Goal: Information Seeking & Learning: Learn about a topic

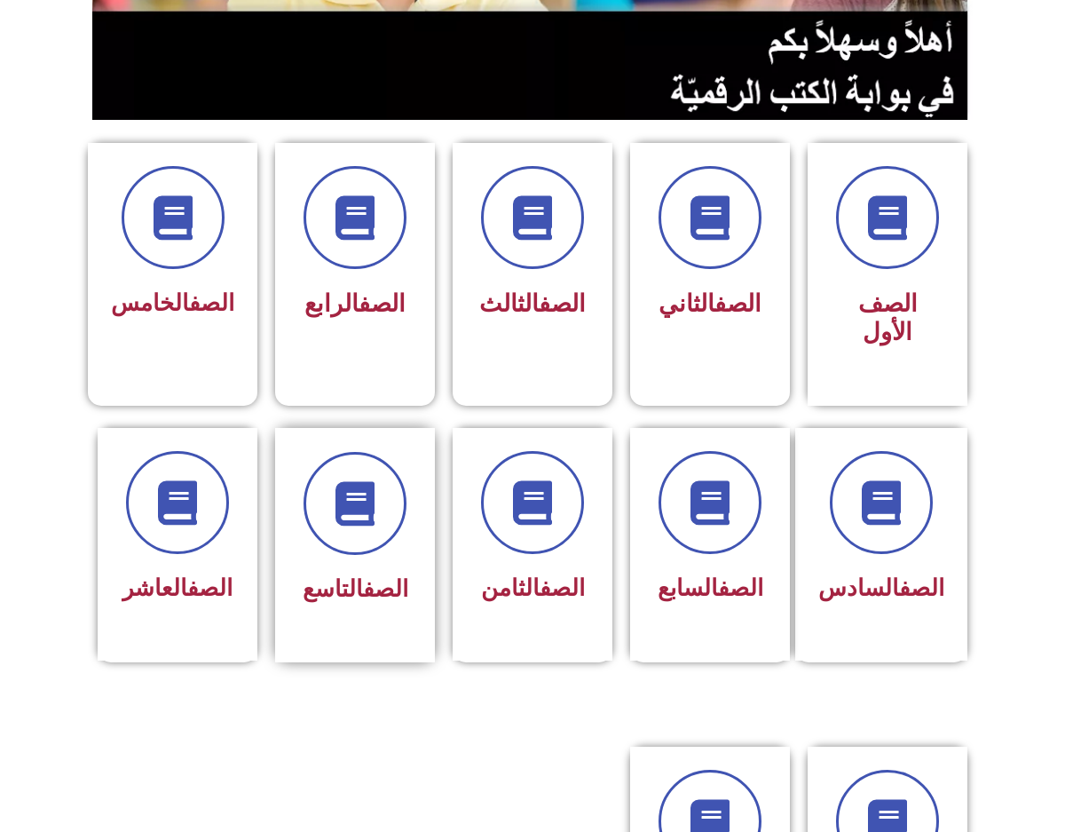
scroll to position [621, 0]
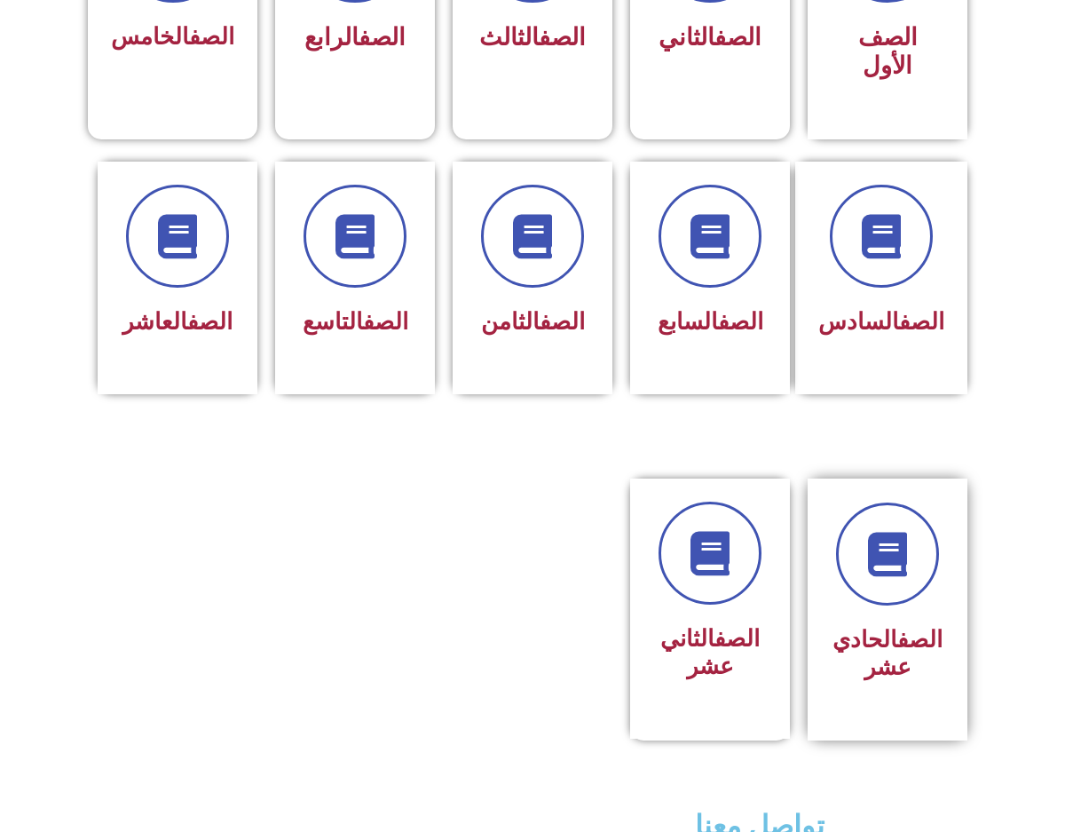
click at [898, 626] on link "الصف" at bounding box center [920, 639] width 45 height 27
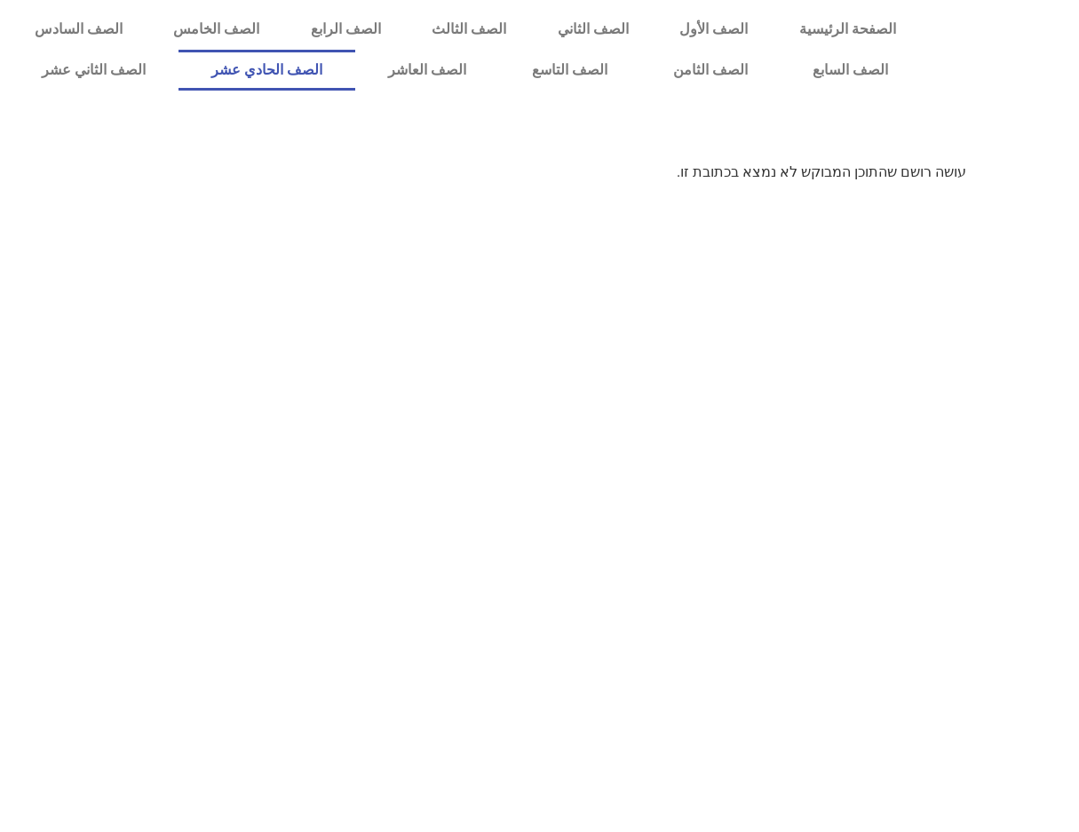
click at [355, 72] on link "الصف الحادي عشر" at bounding box center [266, 70] width 177 height 41
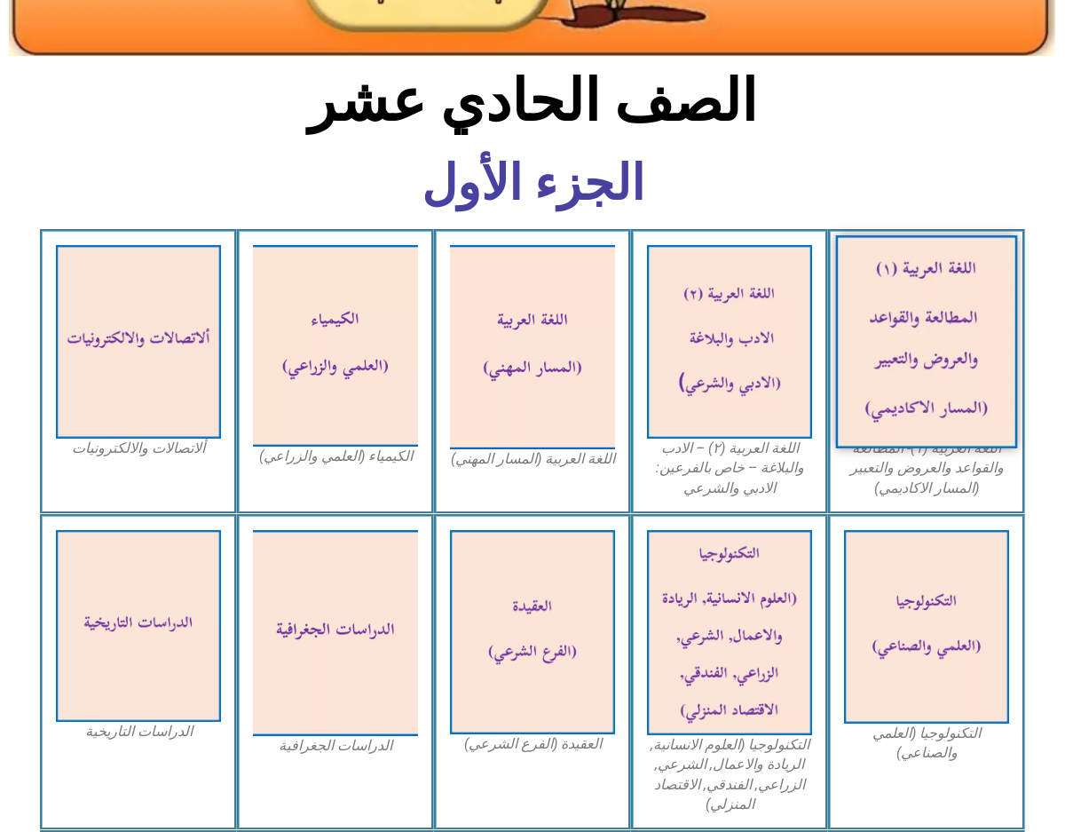
scroll to position [533, 0]
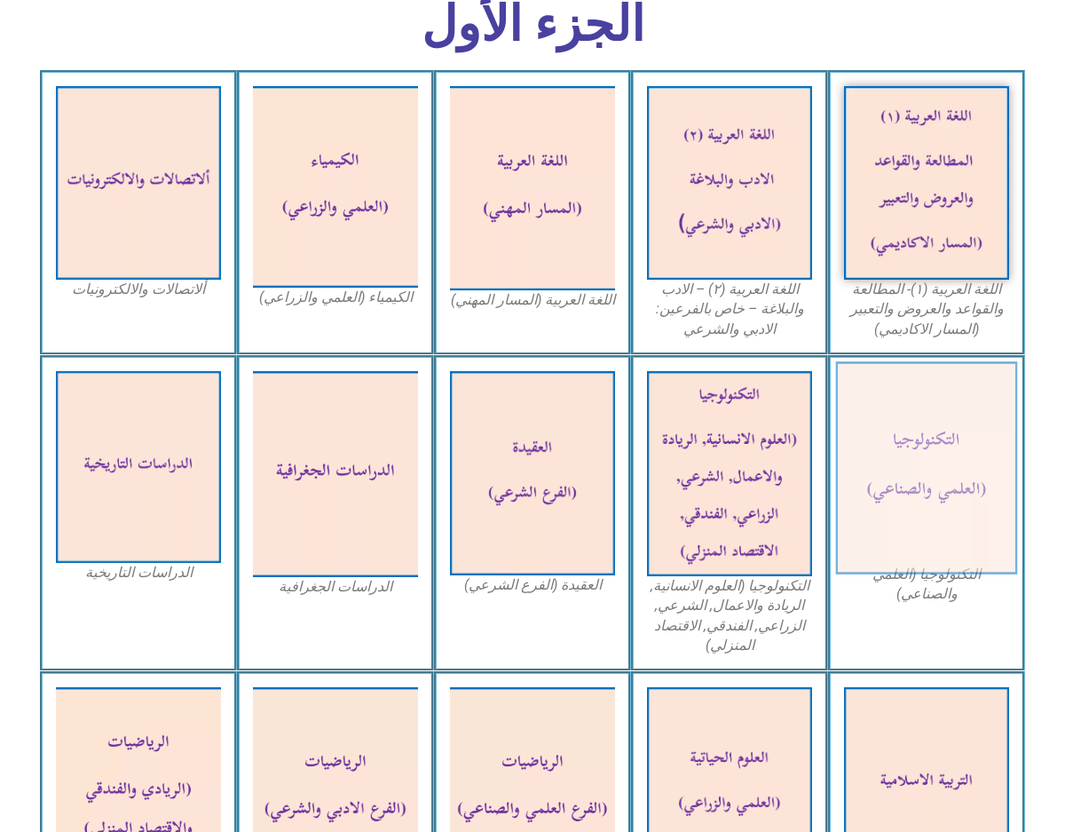
click at [940, 490] on img at bounding box center [927, 467] width 182 height 213
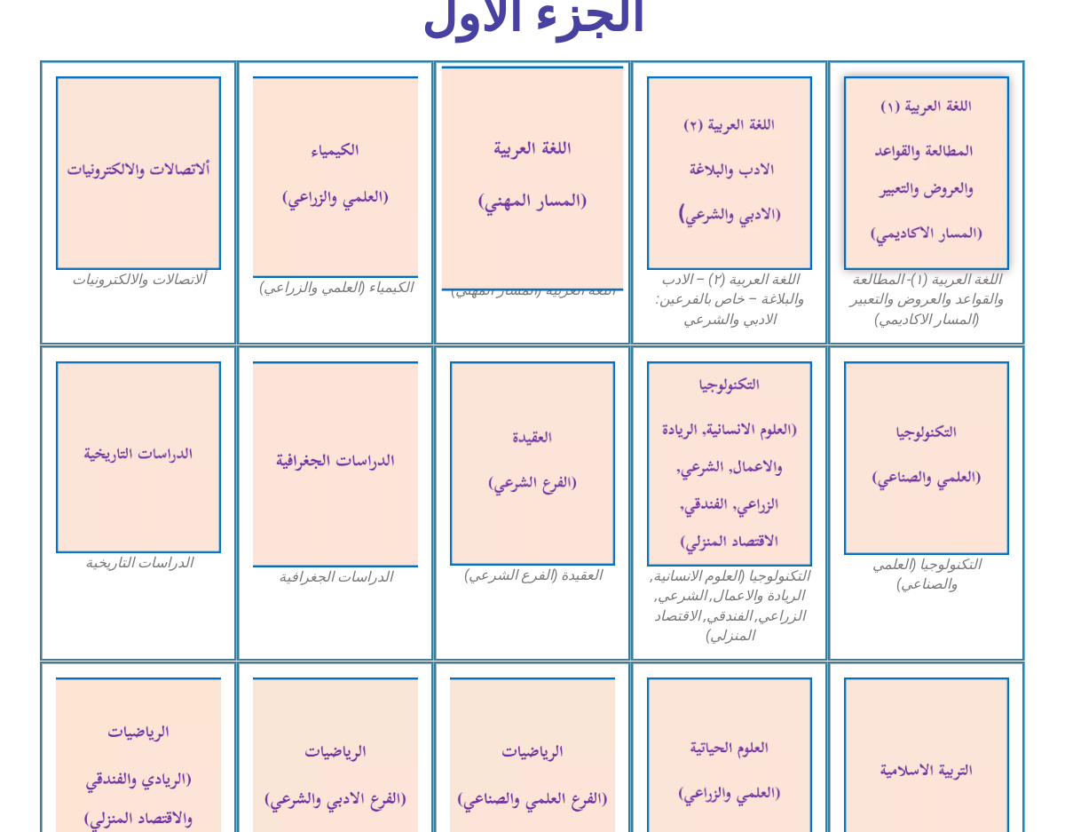
scroll to position [355, 0]
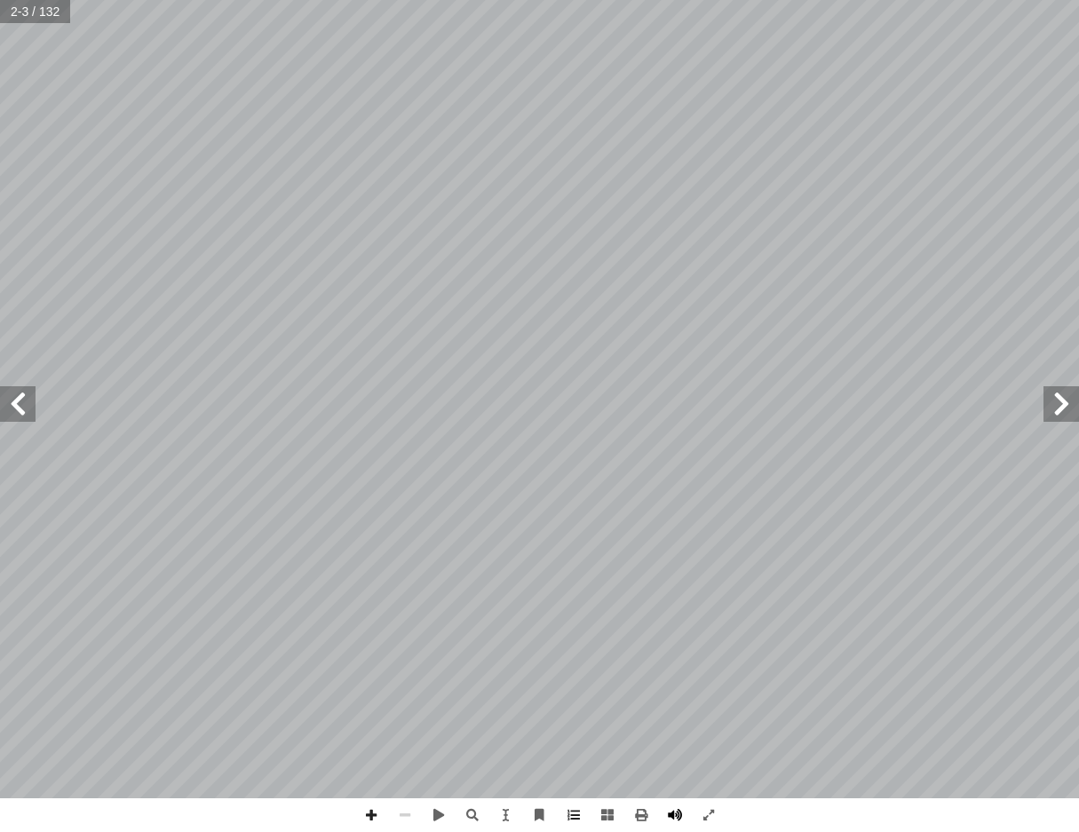
click at [674, 810] on span at bounding box center [675, 815] width 34 height 34
click at [20, 402] on span at bounding box center [18, 404] width 36 height 36
click at [1078, 162] on html "الصفحة الرئيسية الصف الأول الصف الثاني الصف الثالث الصف الرابع الصف الخامس الصف…" at bounding box center [539, 81] width 1079 height 162
click at [1066, 414] on span at bounding box center [1061, 404] width 36 height 36
click at [25, 413] on span at bounding box center [18, 404] width 36 height 36
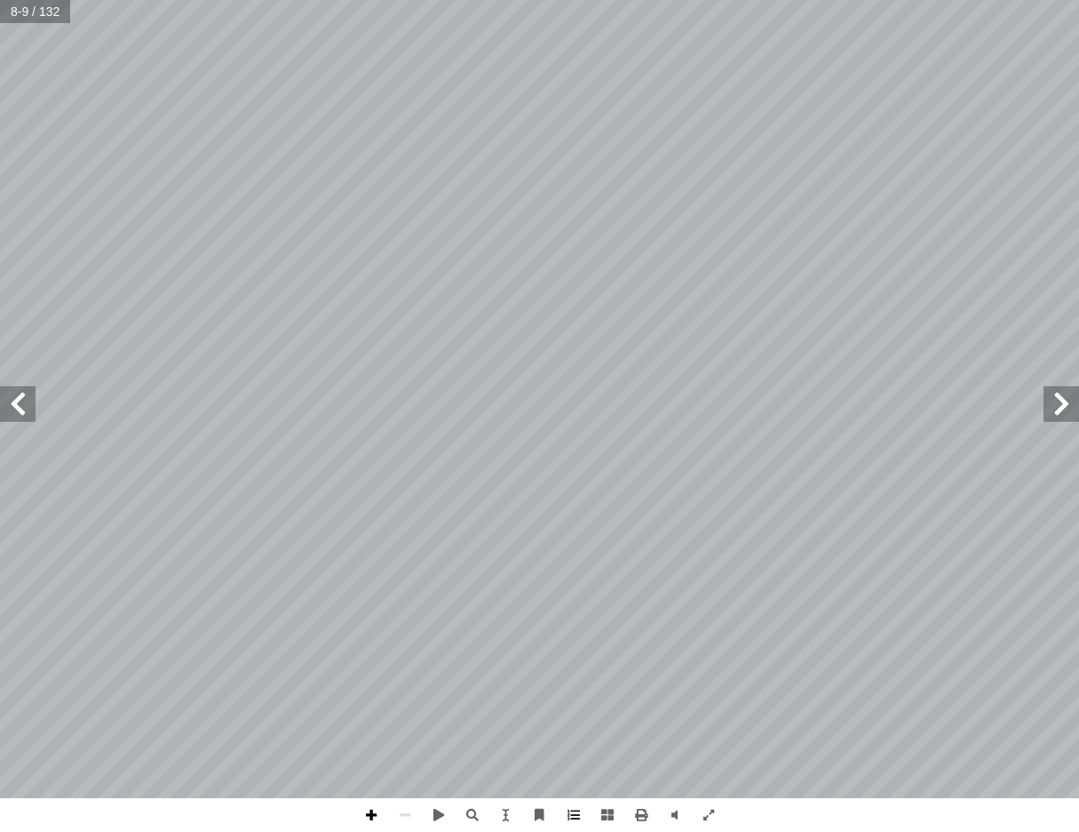
click at [367, 818] on span at bounding box center [371, 815] width 34 height 34
click at [400, 811] on span at bounding box center [405, 815] width 34 height 34
click at [402, 811] on span at bounding box center [405, 815] width 34 height 34
click at [363, 815] on span at bounding box center [371, 815] width 34 height 34
drag, startPoint x: 1048, startPoint y: 395, endPoint x: 405, endPoint y: 811, distance: 766.6
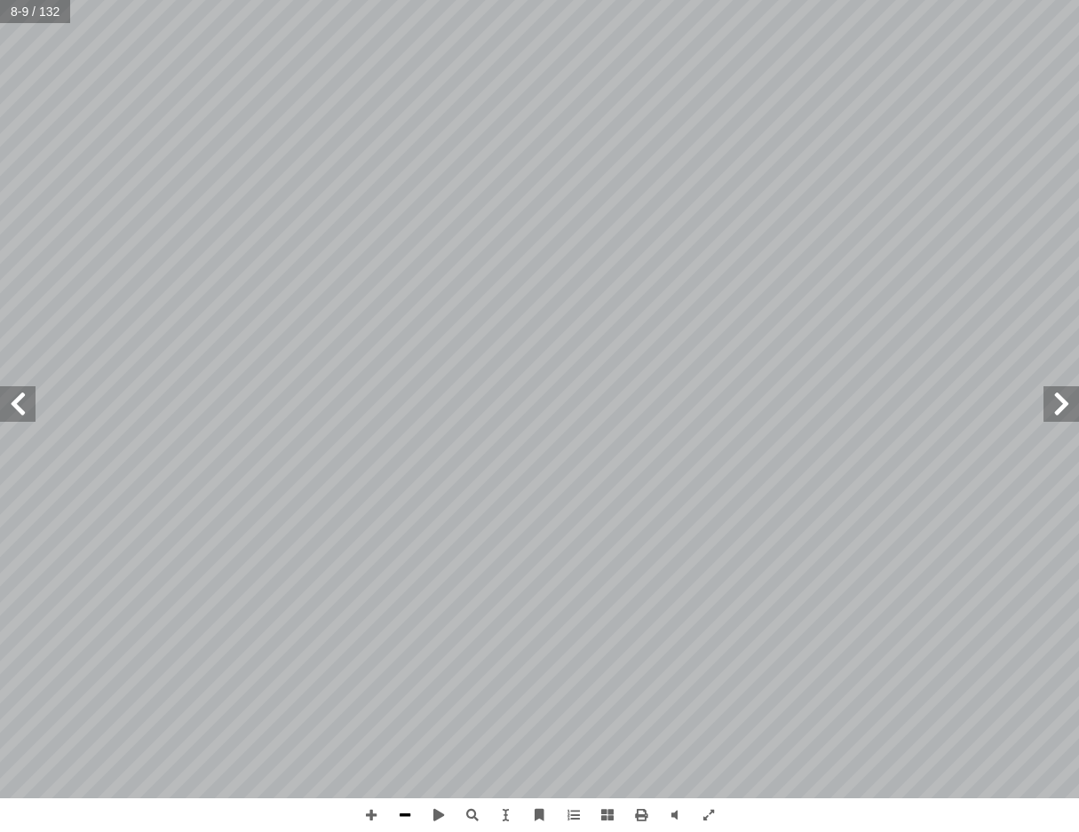
click at [405, 811] on span at bounding box center [405, 815] width 34 height 34
click at [363, 816] on span at bounding box center [371, 815] width 34 height 34
click at [404, 820] on span at bounding box center [405, 815] width 34 height 34
click at [436, 818] on span at bounding box center [439, 815] width 34 height 34
click at [436, 827] on span at bounding box center [439, 815] width 34 height 34
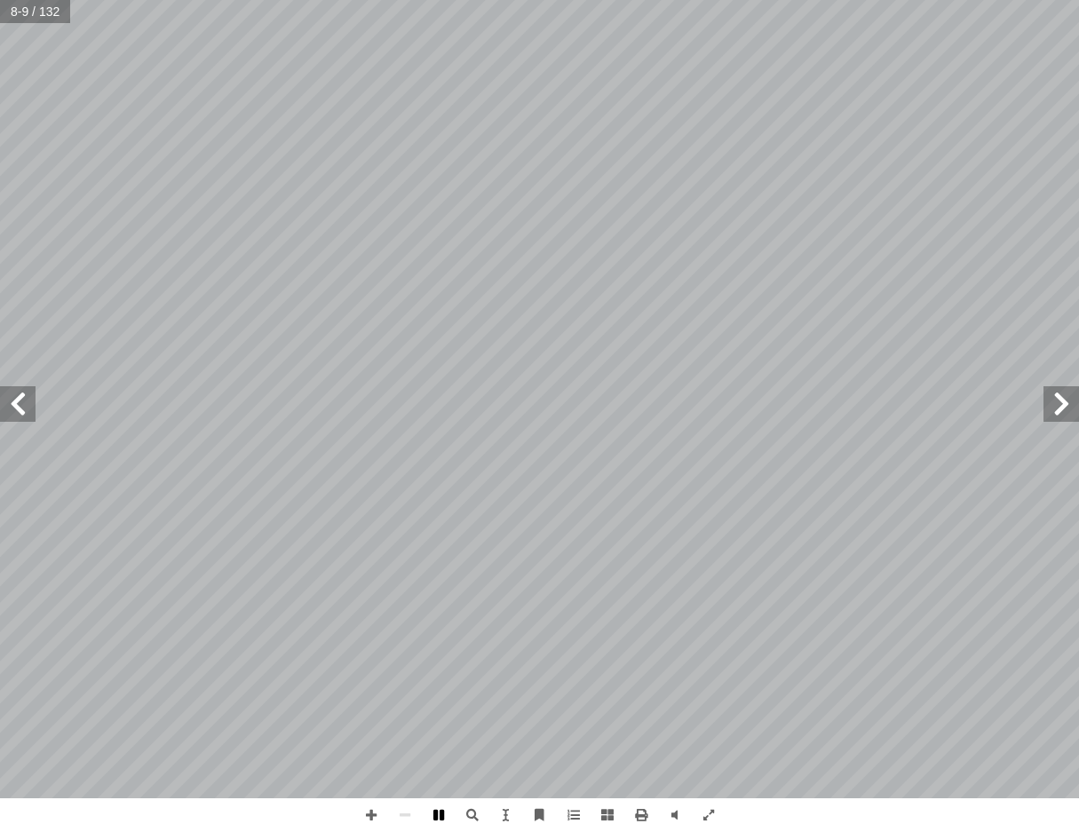
click at [0, 0] on span at bounding box center [0, 0] width 0 height 0
click at [444, 819] on span at bounding box center [439, 815] width 34 height 34
click at [1070, 410] on span at bounding box center [1061, 404] width 36 height 36
click at [14, 413] on span at bounding box center [18, 404] width 36 height 36
click at [18, 413] on span at bounding box center [18, 404] width 36 height 36
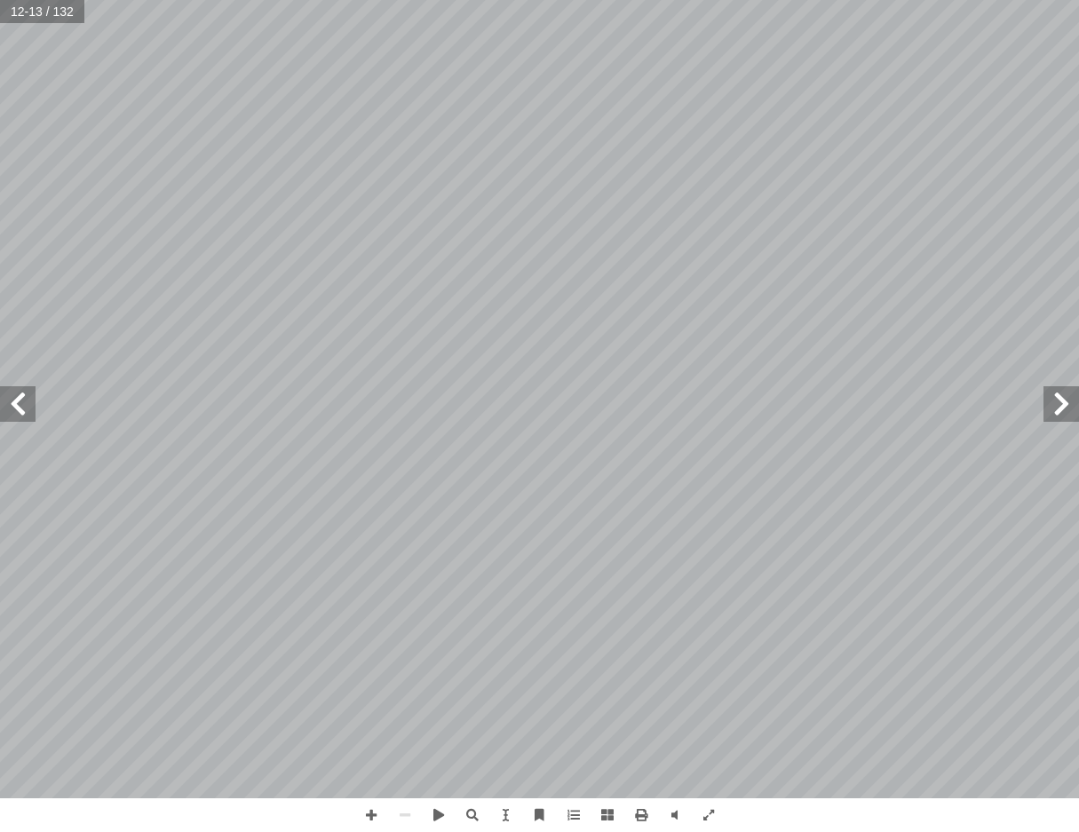
click at [1054, 413] on span at bounding box center [1061, 404] width 36 height 36
click at [1049, 412] on span at bounding box center [1061, 404] width 36 height 36
click at [31, 400] on span at bounding box center [18, 404] width 36 height 36
click at [1056, 407] on span at bounding box center [1061, 404] width 36 height 36
click at [368, 812] on span at bounding box center [371, 815] width 34 height 34
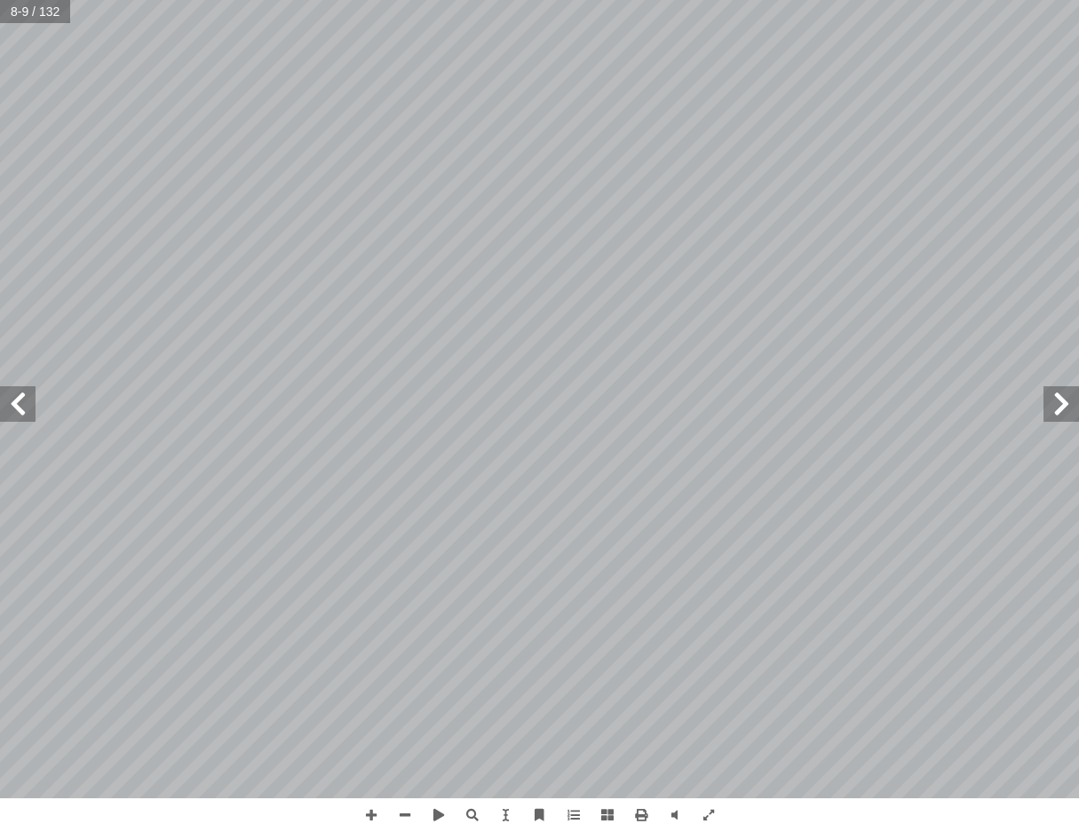
click at [27, 397] on span at bounding box center [18, 404] width 36 height 36
click at [406, 810] on span at bounding box center [405, 815] width 34 height 34
click at [716, 819] on span at bounding box center [709, 815] width 34 height 34
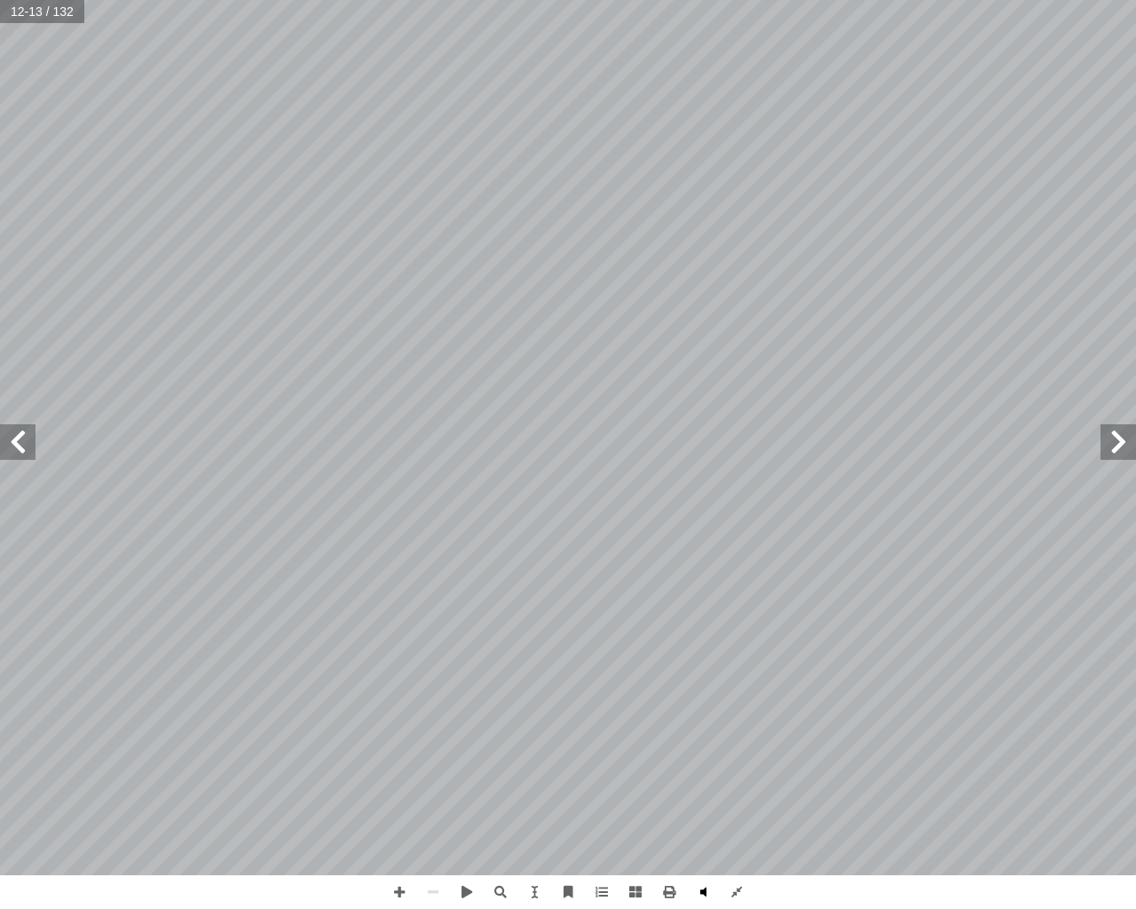
click at [716, 831] on span at bounding box center [703, 892] width 34 height 34
click at [681, 831] on span at bounding box center [670, 892] width 34 height 34
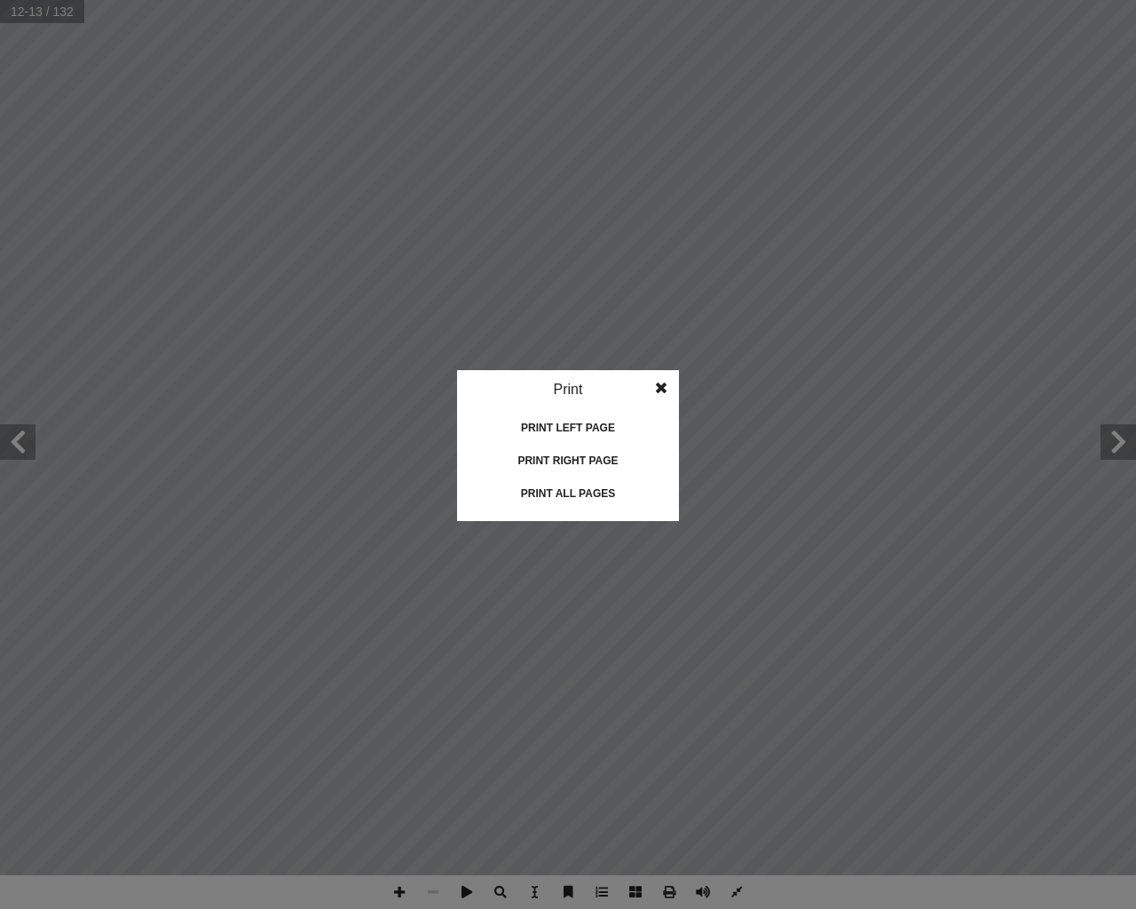
click at [681, 831] on idv "Print Print current page Print left page Print right page Print all pages" at bounding box center [568, 454] width 1136 height 909
click at [660, 386] on span at bounding box center [661, 388] width 32 height 36
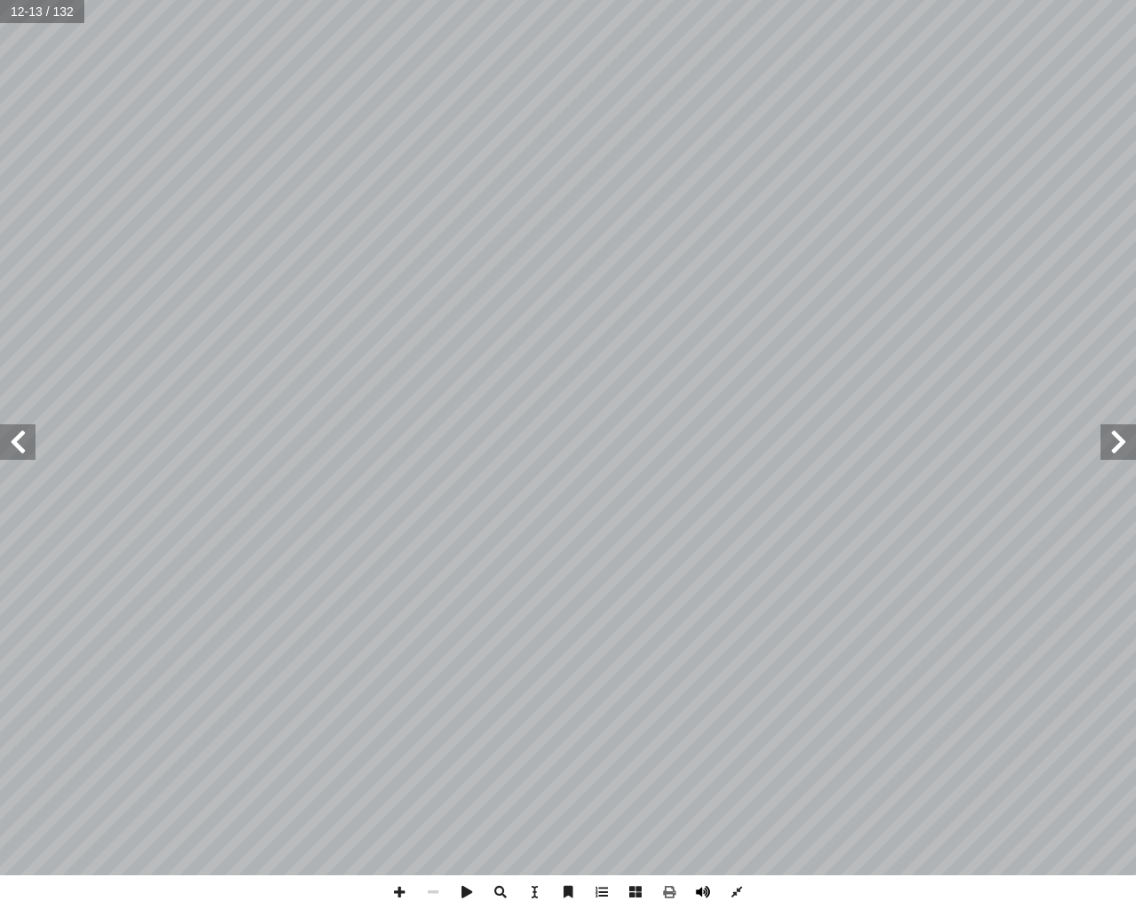
click at [704, 831] on span at bounding box center [703, 892] width 34 height 34
click at [0, 0] on span at bounding box center [0, 0] width 0 height 0
click at [738, 831] on span at bounding box center [737, 892] width 34 height 34
click at [738, 817] on div "8 بسرعة لها للوصول البيانات تنظيم عن المسؤولة الفرعية نظمة أ وال� البرامج من مج…" at bounding box center [568, 454] width 1136 height 909
